Goal: Use online tool/utility: Utilize a website feature to perform a specific function

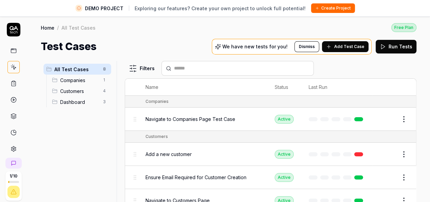
click at [11, 68] on icon at bounding box center [14, 67] width 6 height 6
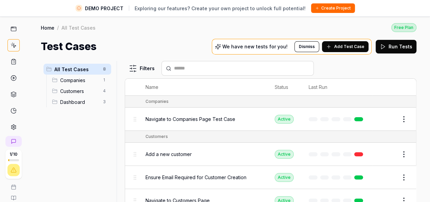
scroll to position [56, 0]
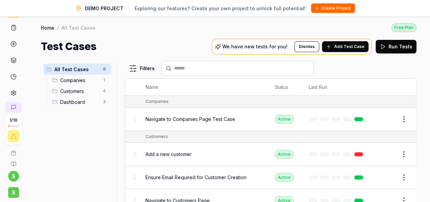
click at [12, 187] on span "S" at bounding box center [13, 192] width 11 height 11
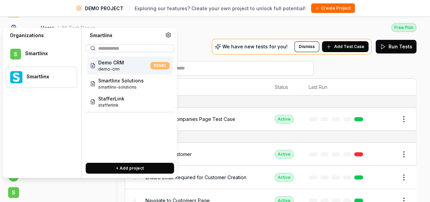
click at [39, 77] on div "Smartlinx" at bounding box center [48, 76] width 42 height 6
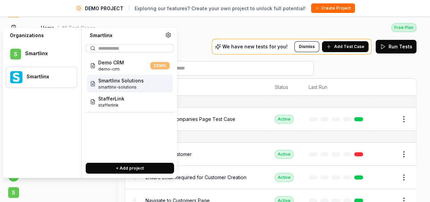
click at [129, 86] on span "smartlinx-solutions" at bounding box center [121, 87] width 46 height 6
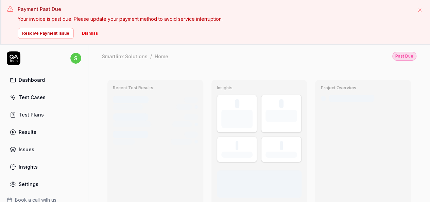
scroll to position [1, 0]
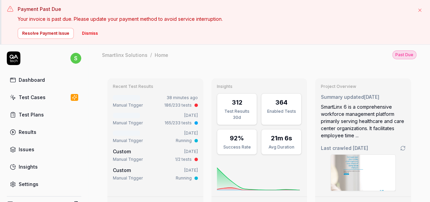
type textarea "*"
click at [36, 92] on link "Test Cases" at bounding box center [44, 97] width 75 height 13
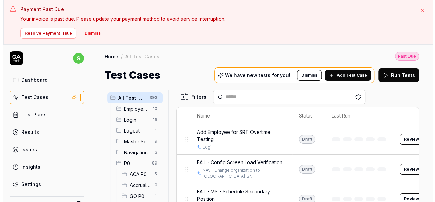
scroll to position [68, 0]
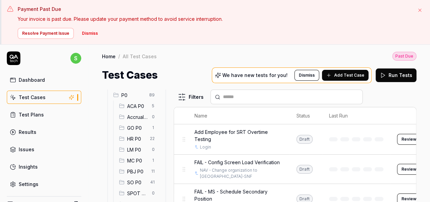
click at [136, 139] on span "HR P0" at bounding box center [136, 138] width 19 height 7
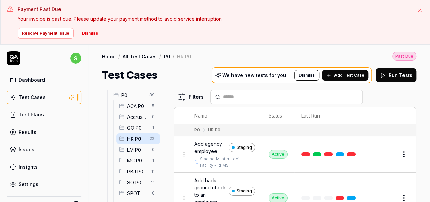
click at [85, 33] on button "Dismiss" at bounding box center [90, 33] width 24 height 11
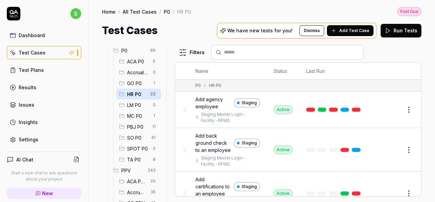
click at [212, 18] on div "Home / All Test Cases / P0 / HR P0 Past Due Home / All Test Cases / P0 / HR P0 …" at bounding box center [261, 19] width 347 height 38
click at [207, 101] on span "Add agency employee" at bounding box center [214, 103] width 36 height 14
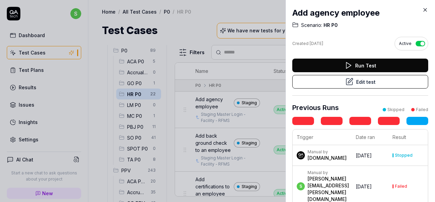
click at [381, 65] on button "Run Test" at bounding box center [361, 66] width 136 height 14
